Goal: Transaction & Acquisition: Subscribe to service/newsletter

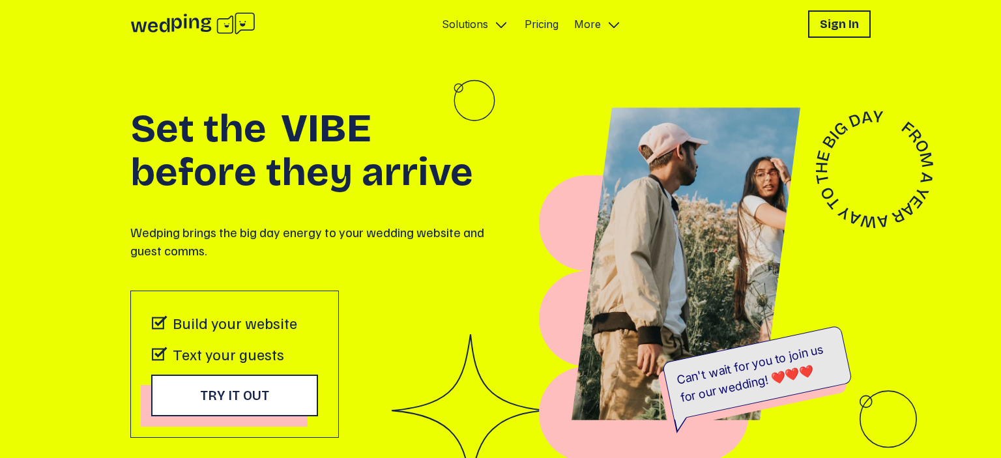
click at [545, 18] on link "Pricing" at bounding box center [541, 24] width 34 height 16
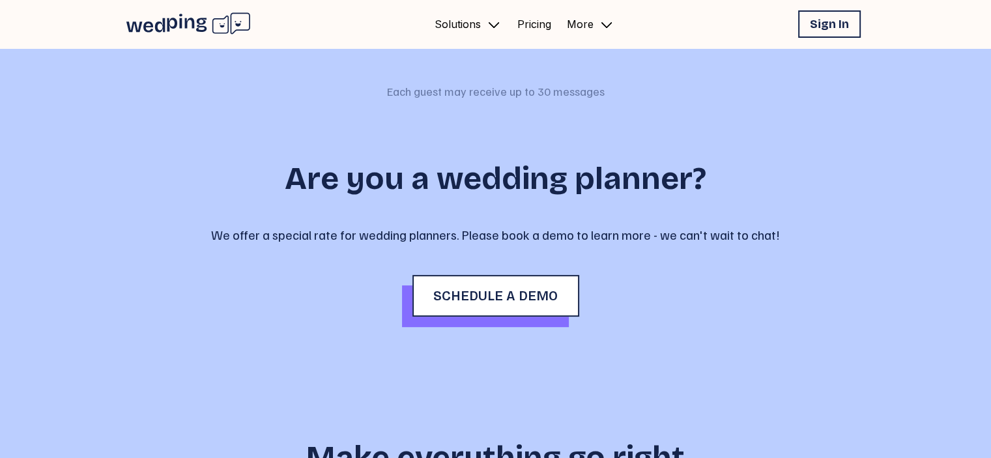
scroll to position [474, 0]
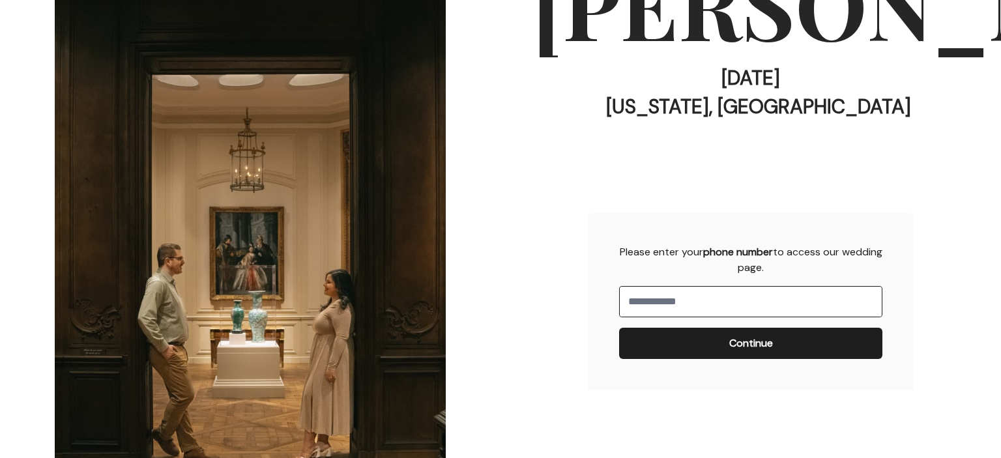
scroll to position [323, 0]
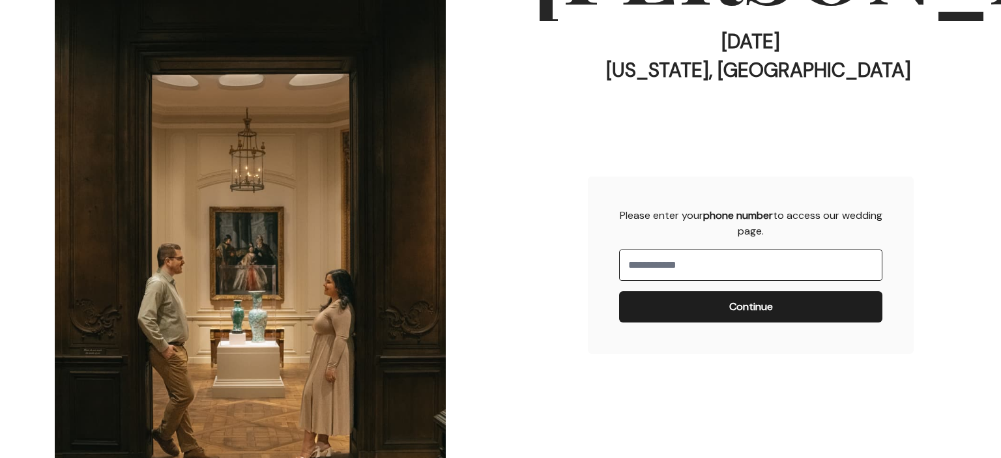
click at [652, 281] on div "Phone Number" at bounding box center [750, 265] width 263 height 31
type input "**"
click at [649, 272] on input "**" at bounding box center [751, 265] width 262 height 30
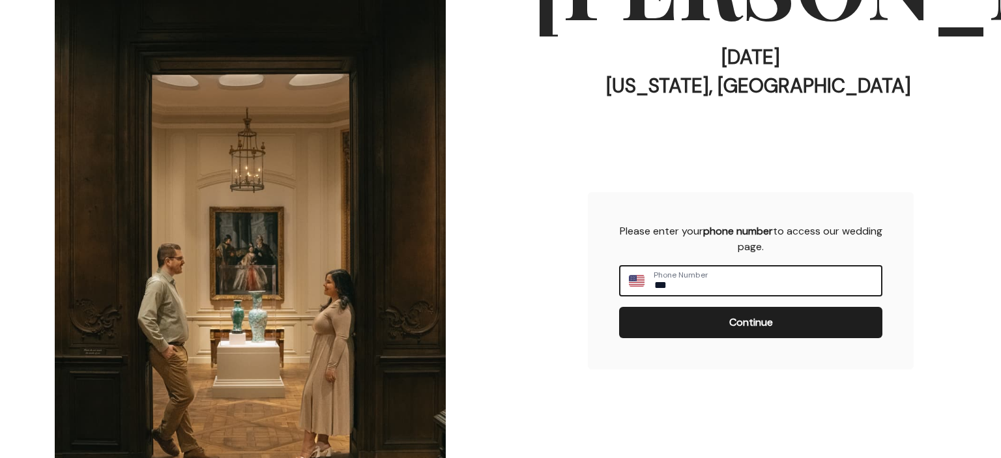
scroll to position [0, 0]
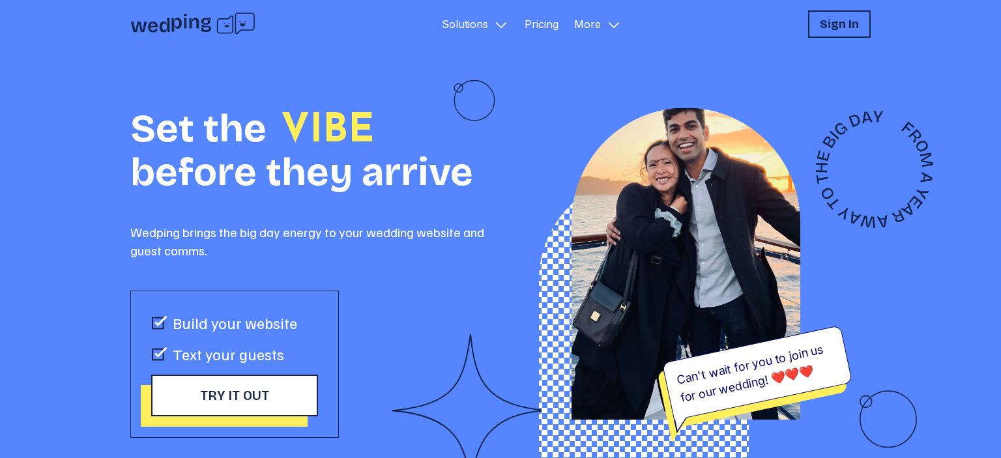
click at [539, 29] on link "Pricing" at bounding box center [541, 24] width 34 height 16
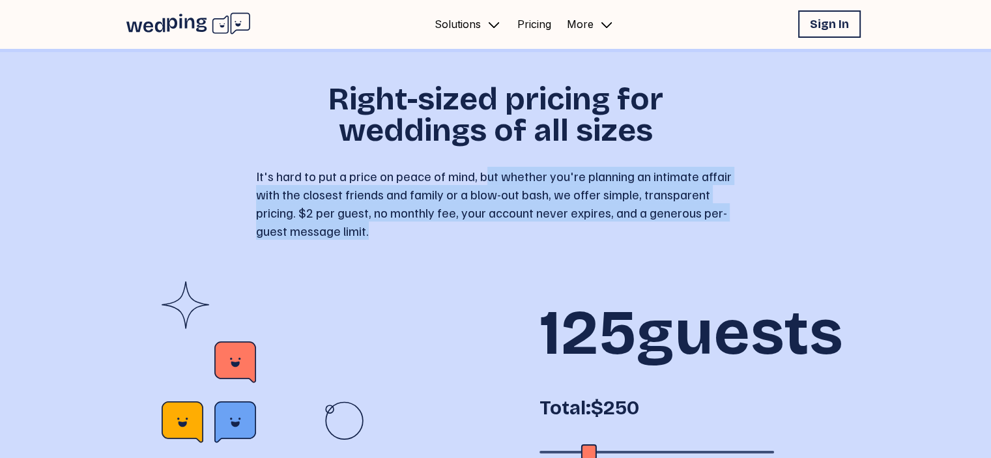
drag, startPoint x: 486, startPoint y: 174, endPoint x: 534, endPoint y: 231, distance: 74.9
click at [534, 231] on p "It's hard to put a price on peace of mind, but whether you're planning an intim…" at bounding box center [496, 203] width 480 height 73
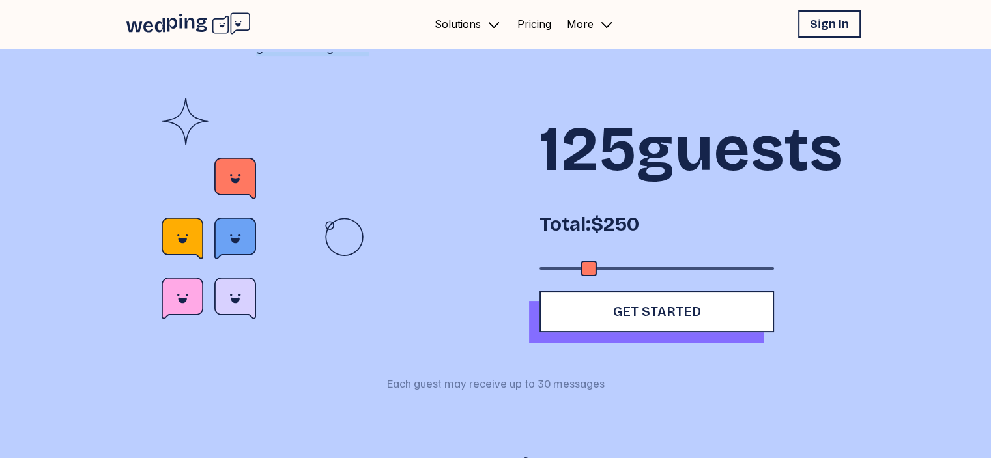
scroll to position [232, 0]
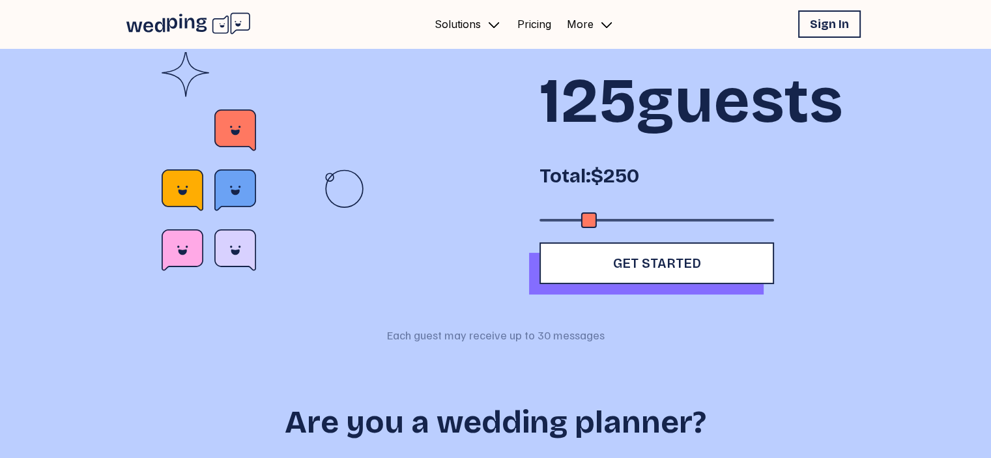
drag, startPoint x: 591, startPoint y: 285, endPoint x: 584, endPoint y: 289, distance: 7.6
click at [584, 228] on div "Accessibility label" at bounding box center [589, 220] width 16 height 16
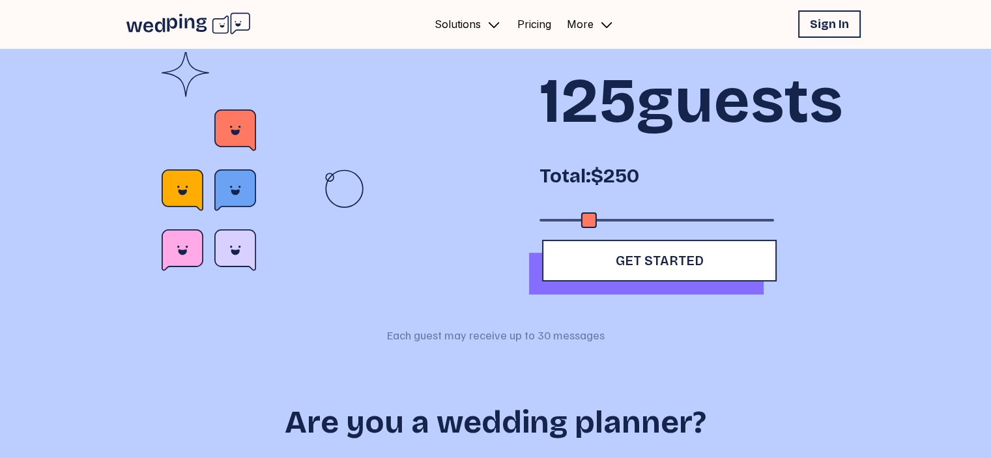
click at [620, 268] on span "Get Started" at bounding box center [659, 261] width 88 height 16
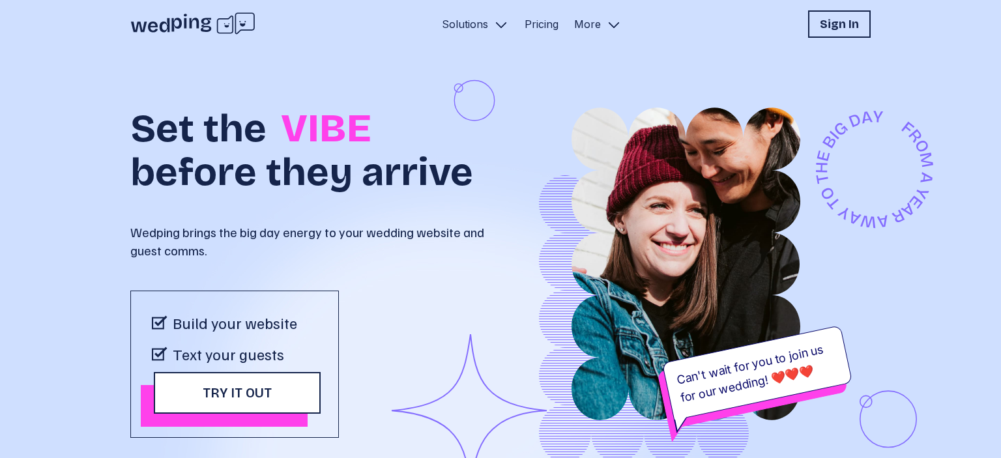
click at [187, 402] on button "Try it out" at bounding box center [237, 393] width 167 height 42
